Goal: Task Accomplishment & Management: Use online tool/utility

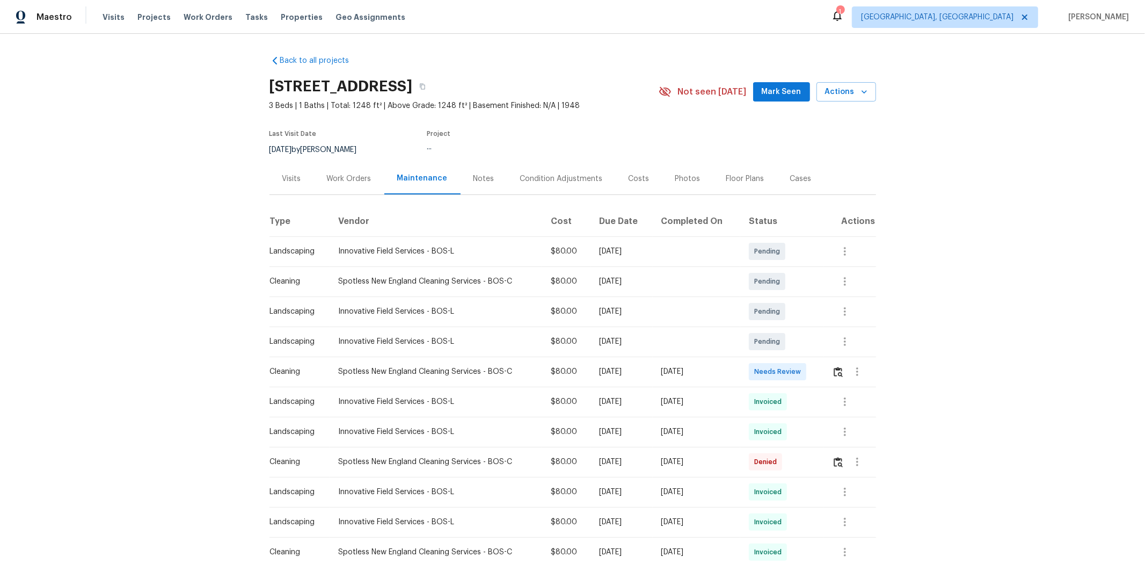
click at [814, 371] on td at bounding box center [849, 371] width 53 height 30
click at [814, 371] on img "button" at bounding box center [838, 372] width 9 height 10
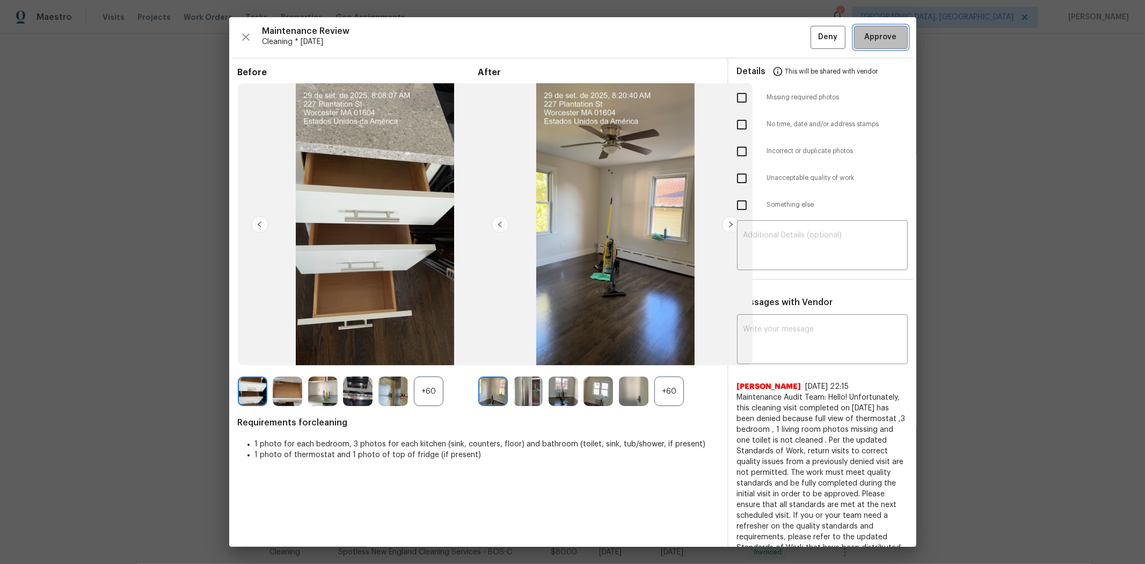
click at [814, 33] on span "Approve" at bounding box center [881, 37] width 32 height 13
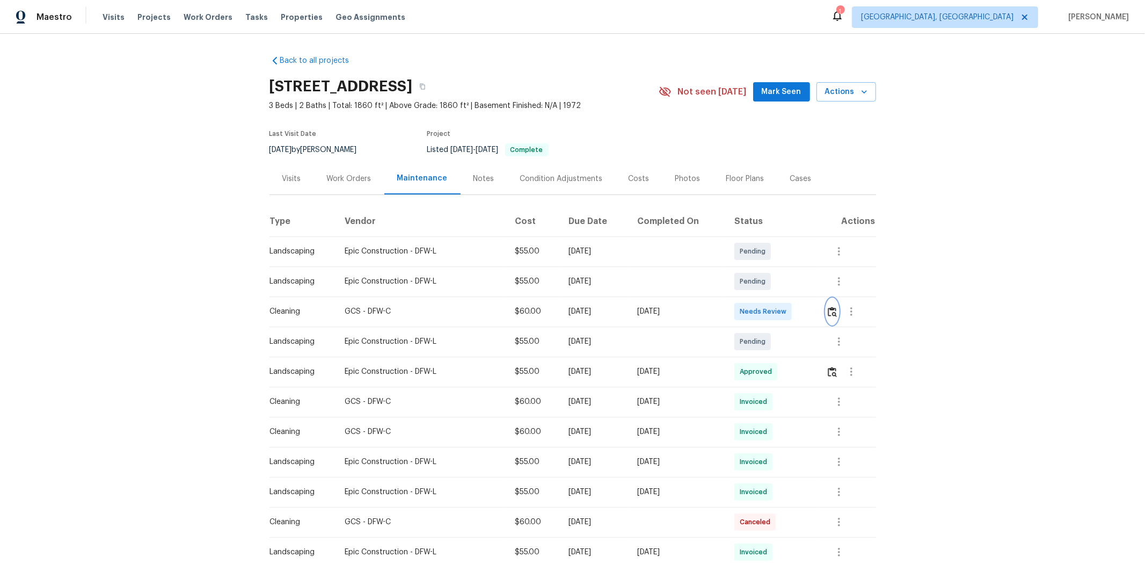
click at [814, 308] on img "button" at bounding box center [832, 312] width 9 height 10
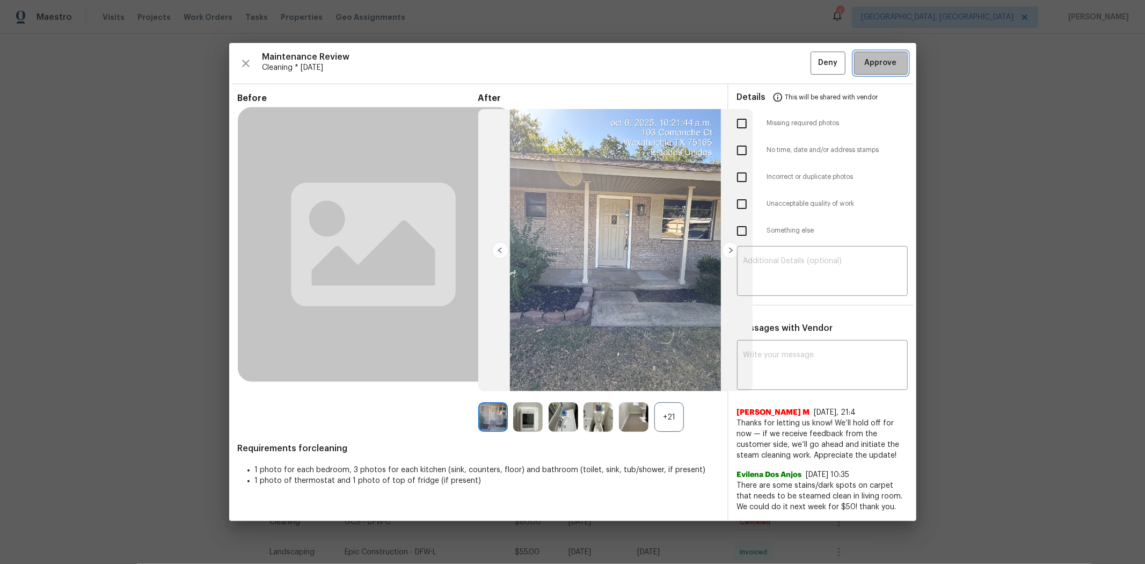
click at [814, 67] on span "Approve" at bounding box center [881, 62] width 32 height 13
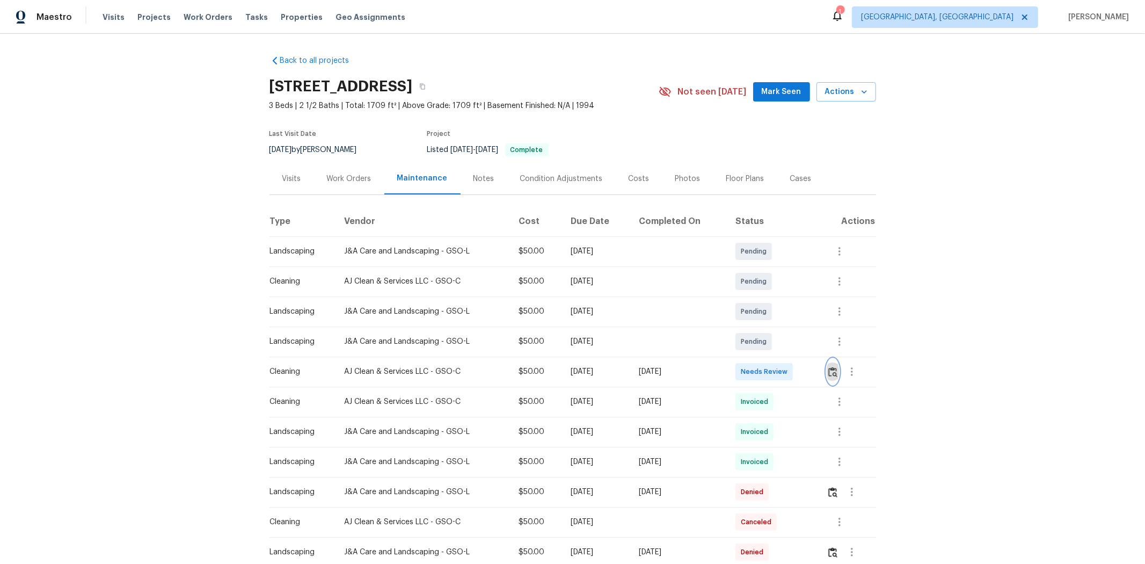
click at [814, 368] on img "button" at bounding box center [832, 372] width 9 height 10
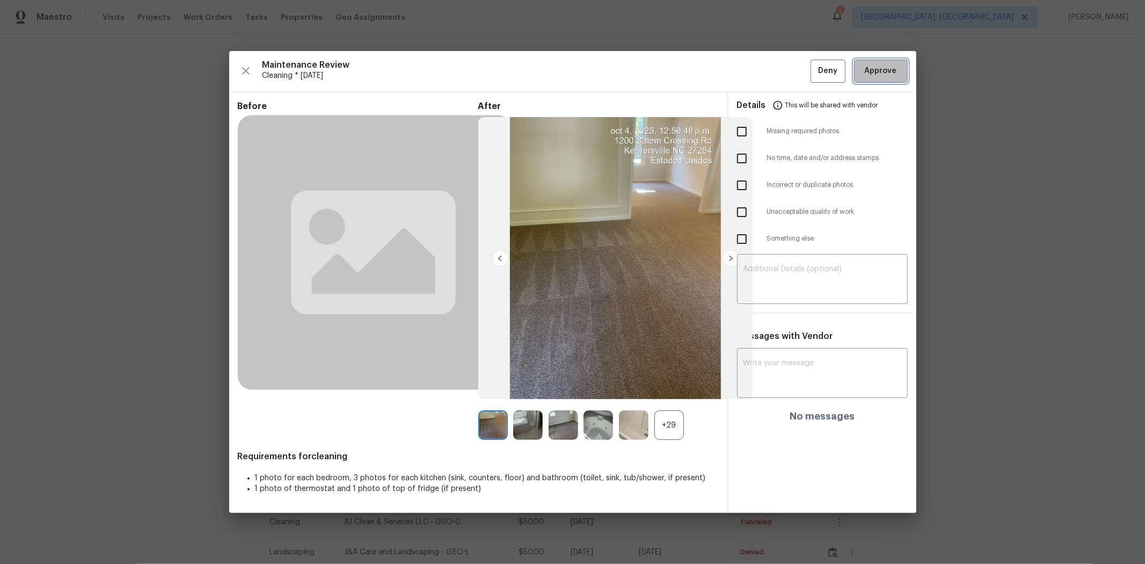
drag, startPoint x: 878, startPoint y: 74, endPoint x: 835, endPoint y: 67, distance: 43.0
click at [814, 74] on span "Approve" at bounding box center [881, 70] width 32 height 13
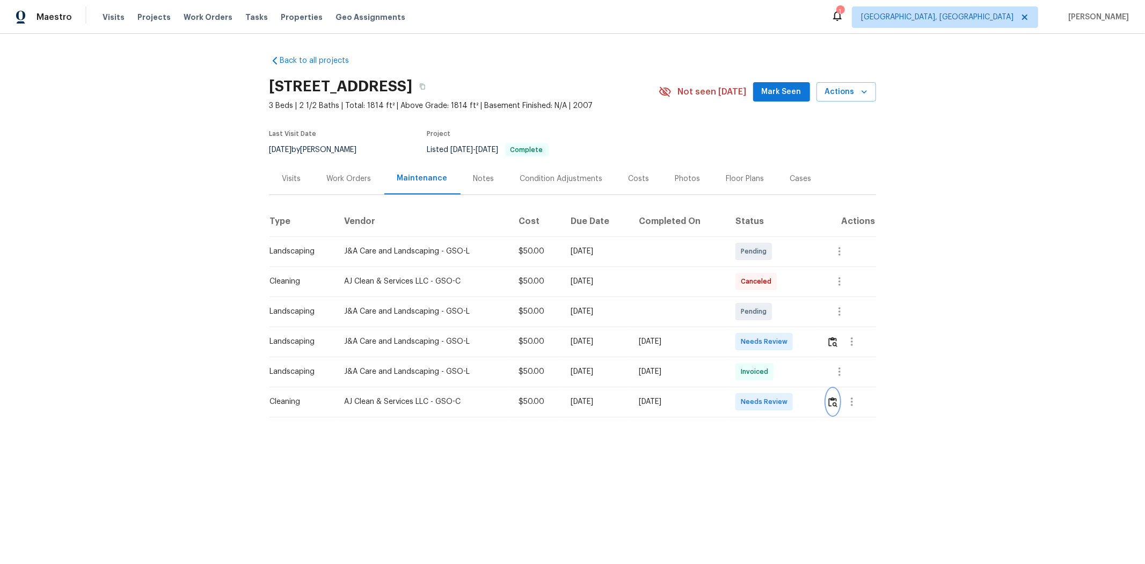
click at [616, 360] on button "button" at bounding box center [833, 402] width 12 height 26
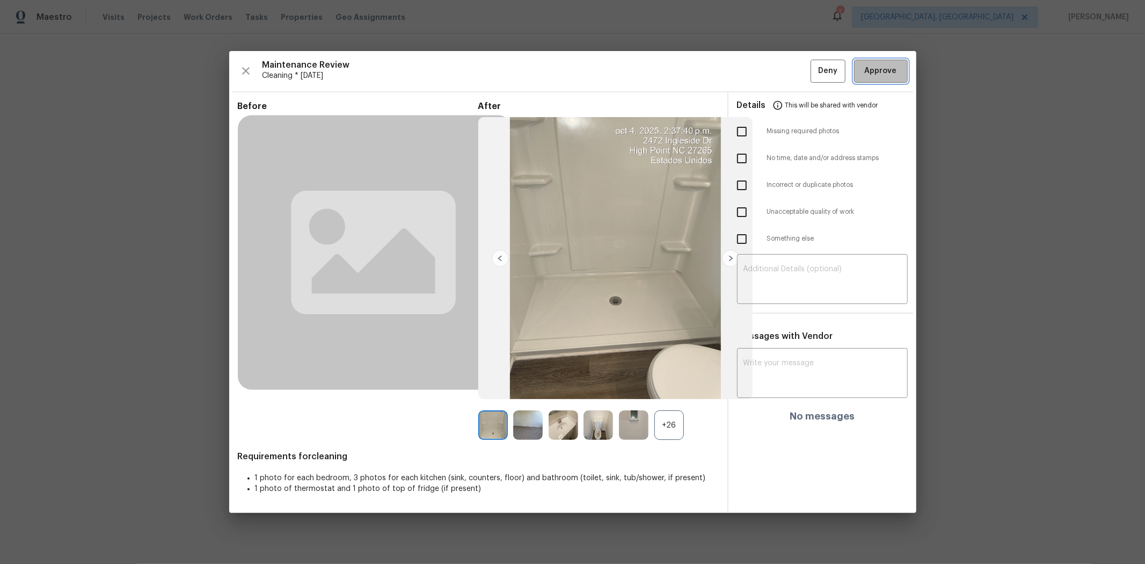
click at [616, 70] on span "Approve" at bounding box center [881, 70] width 32 height 13
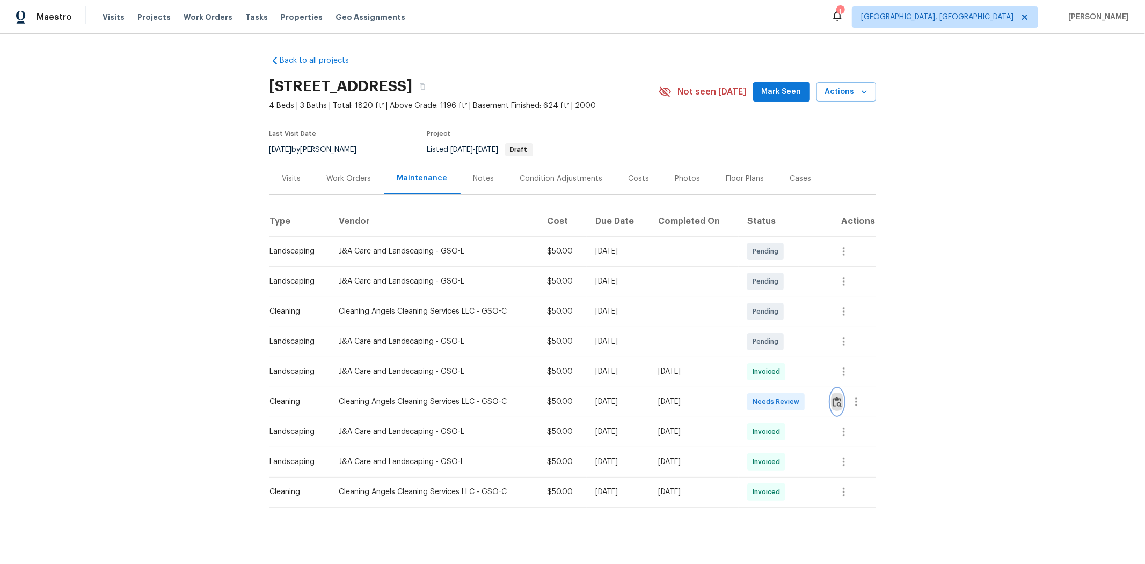
click at [616, 360] on button "button" at bounding box center [837, 402] width 12 height 26
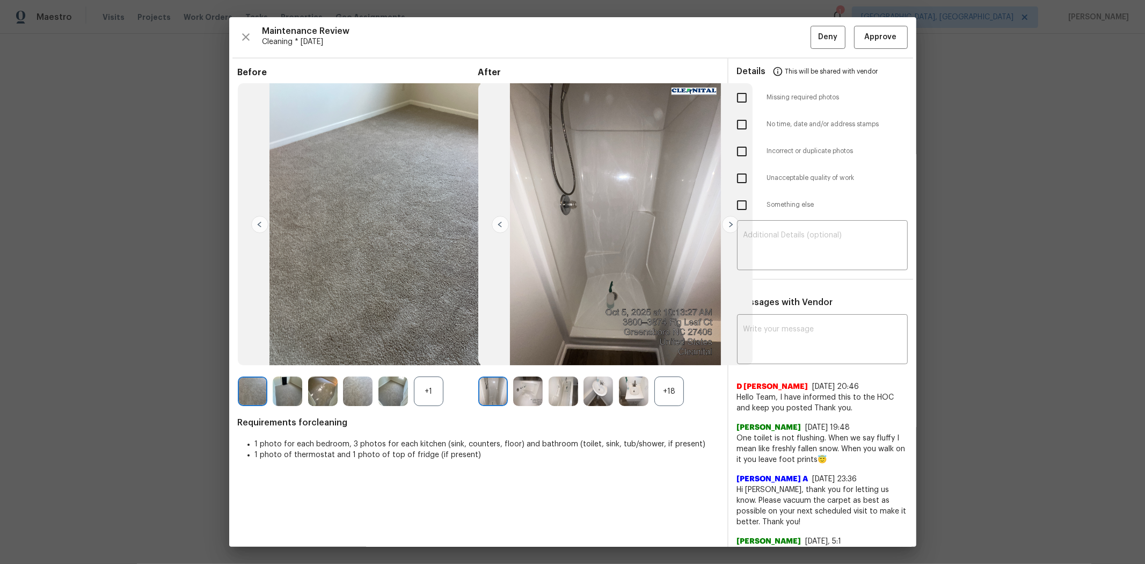
click at [616, 100] on input "checkbox" at bounding box center [742, 97] width 23 height 23
checkbox input "true"
click at [616, 180] on input "checkbox" at bounding box center [742, 178] width 23 height 23
checkbox input "true"
drag, startPoint x: 738, startPoint y: 97, endPoint x: 772, endPoint y: 267, distance: 173.6
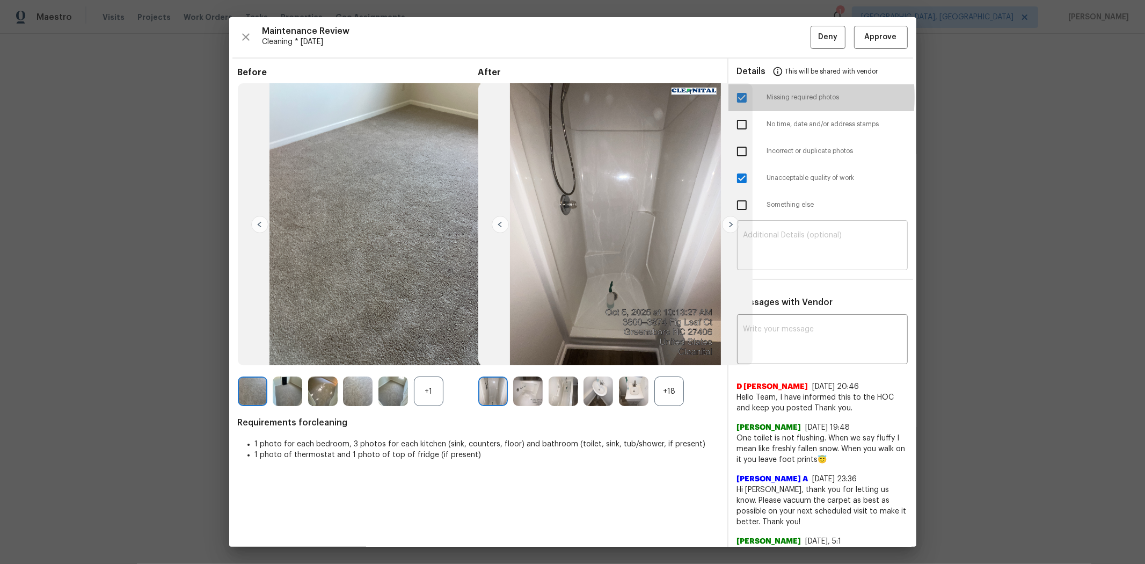
click at [616, 98] on input "checkbox" at bounding box center [742, 97] width 23 height 23
checkbox input "false"
click at [616, 243] on textarea at bounding box center [822, 246] width 158 height 30
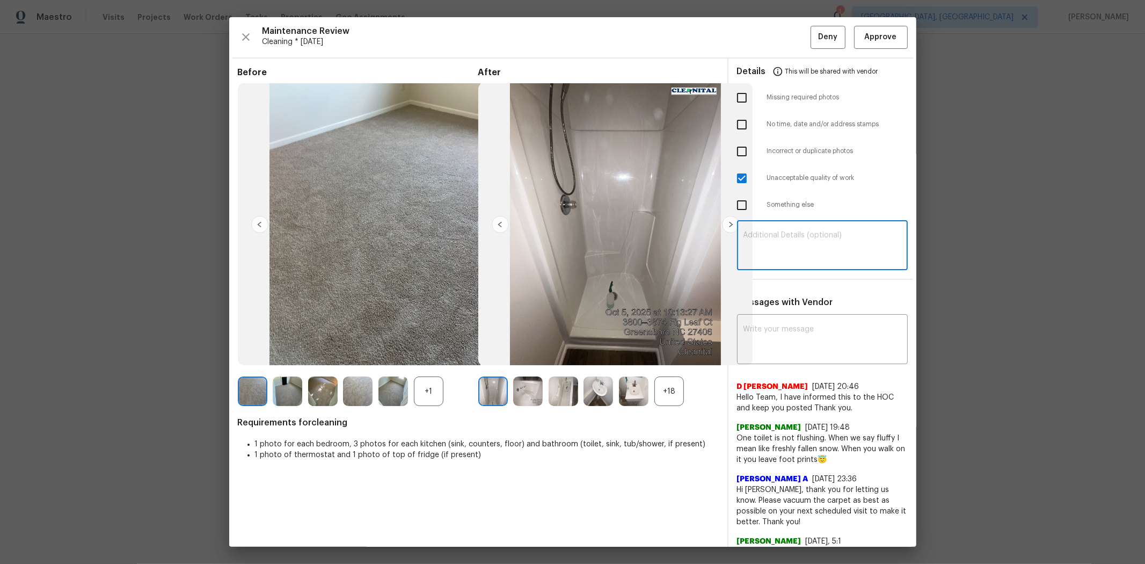
paste textarea "Maintenance Audit Team: Hello! Unfortunately, this cleaning visit completed on …"
type textarea "Maintenance Audit Team: Hello! Unfortunately, this cleaning visit completed on …"
click at [616, 333] on textarea at bounding box center [822, 340] width 158 height 30
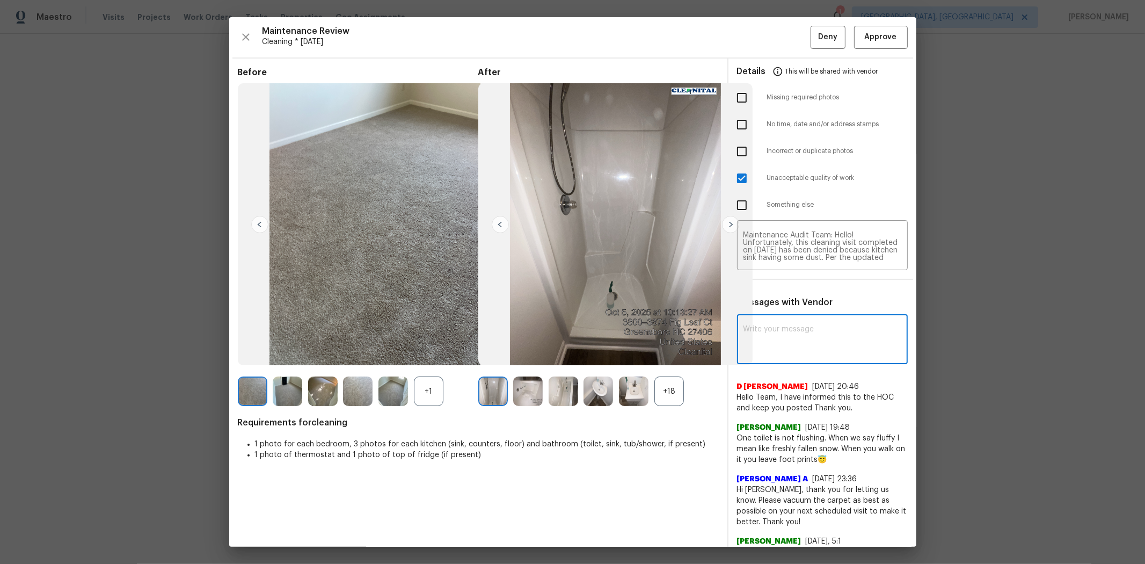
paste textarea "Maintenance Audit Team: Hello! Unfortunately, this cleaning visit completed on …"
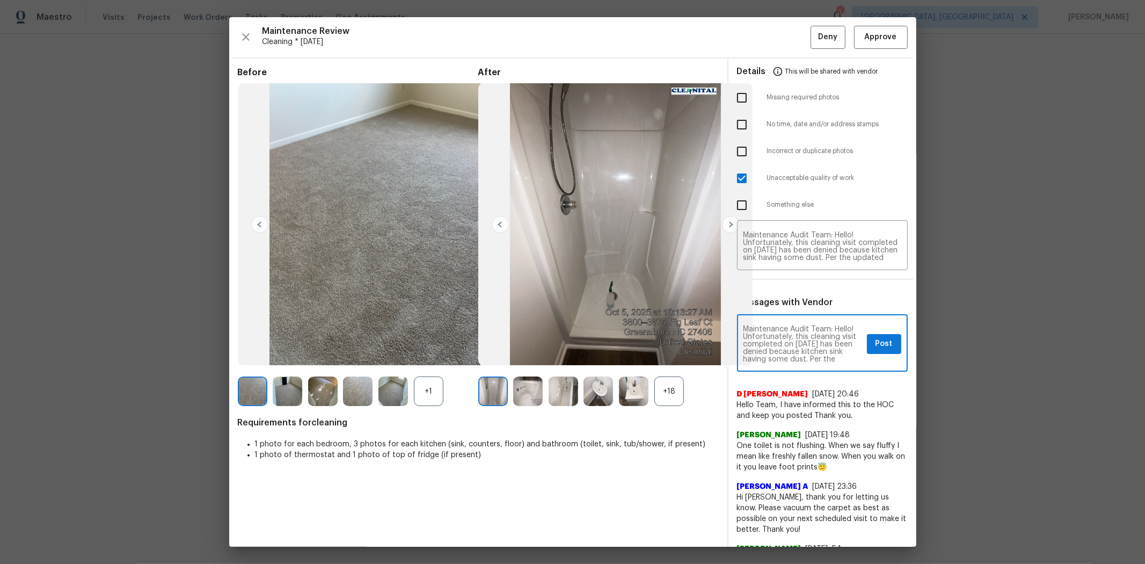
type textarea "Maintenance Audit Team: Hello! Unfortunately, this cleaning visit completed on …"
click at [616, 345] on span "Post" at bounding box center [884, 343] width 17 height 13
click at [616, 38] on span "Deny" at bounding box center [827, 37] width 19 height 13
